Goal: Navigation & Orientation: Find specific page/section

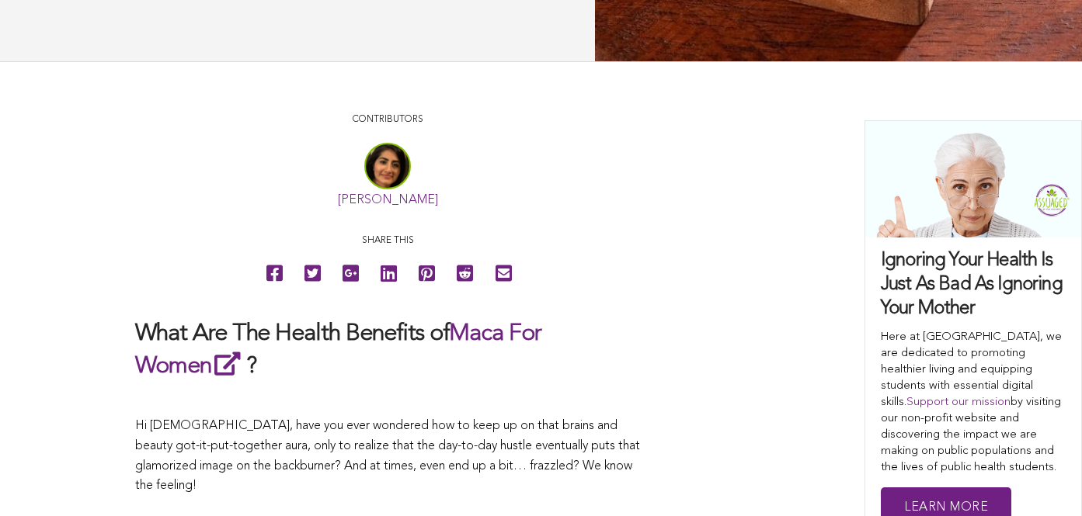
scroll to position [783, 0]
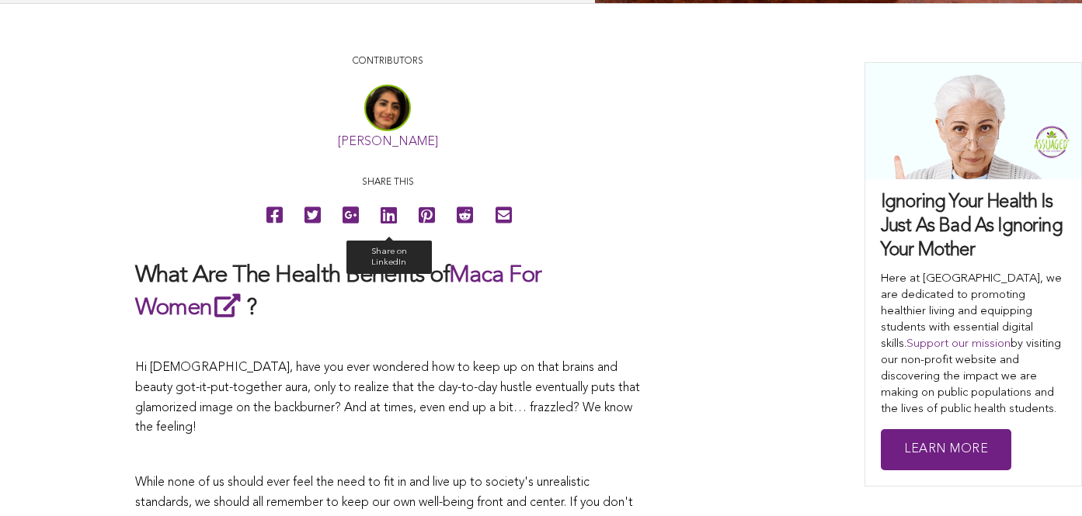
click at [380, 233] on icon at bounding box center [388, 215] width 16 height 35
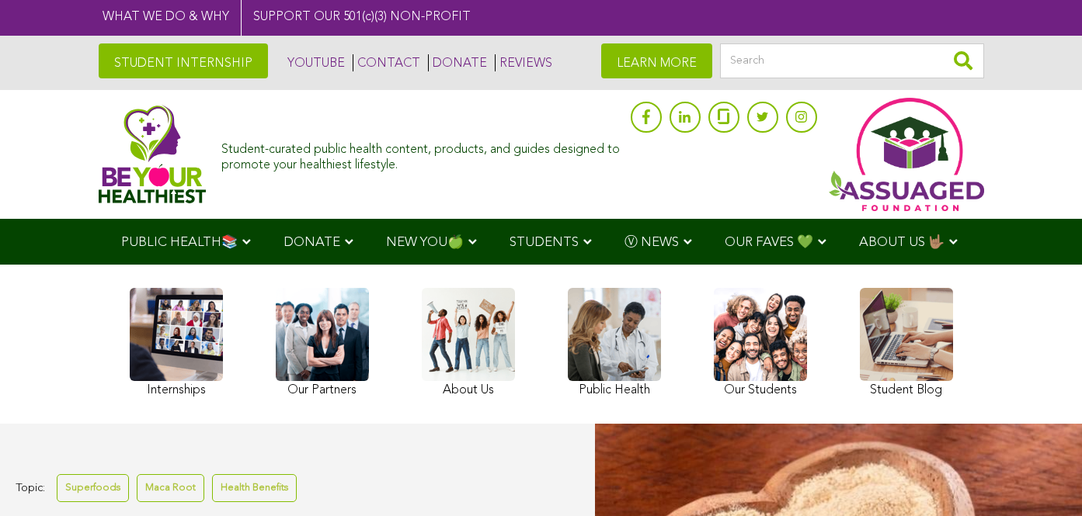
click at [509, 239] on span "STUDENTS" at bounding box center [543, 242] width 69 height 13
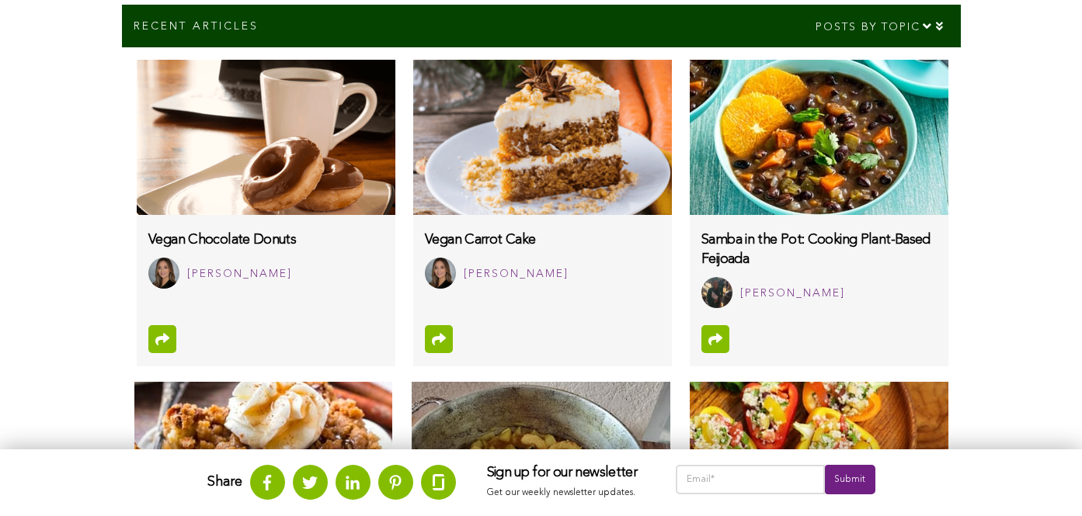
scroll to position [997, 0]
